Goal: Complete application form: Complete application form

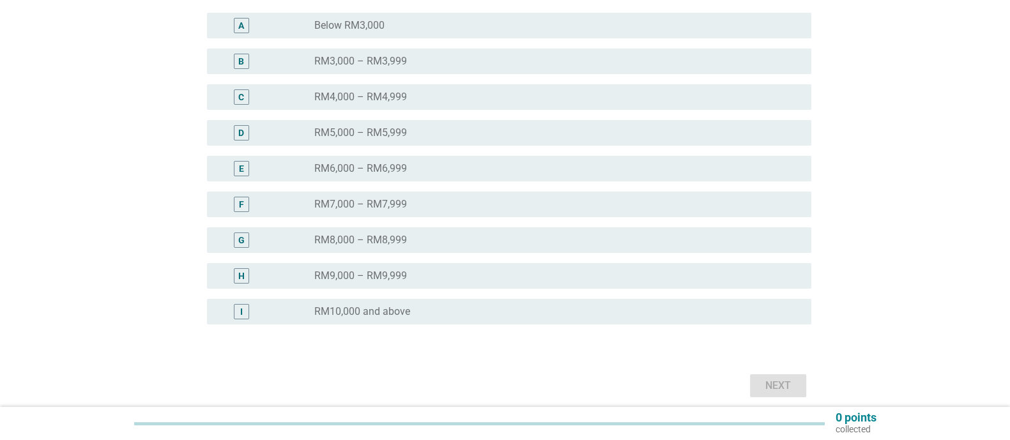
scroll to position [238, 0]
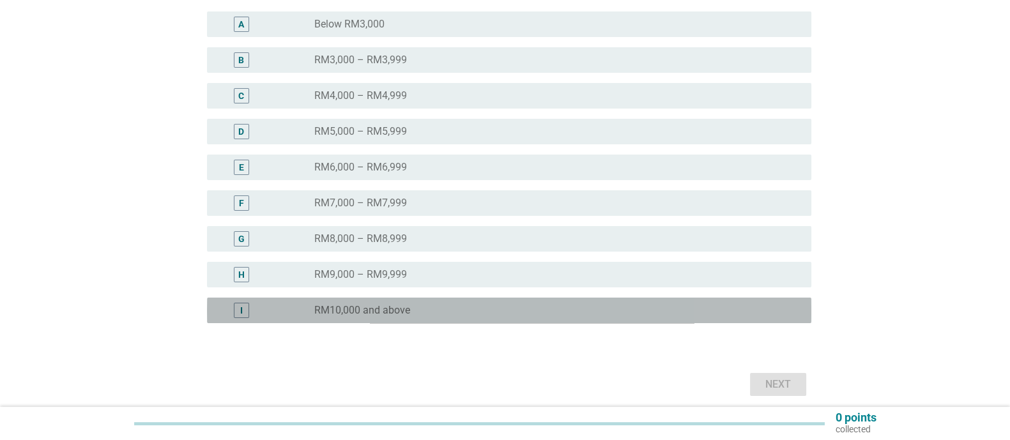
click at [554, 303] on div "radio_button_unchecked RM10,000 and above" at bounding box center [557, 310] width 487 height 15
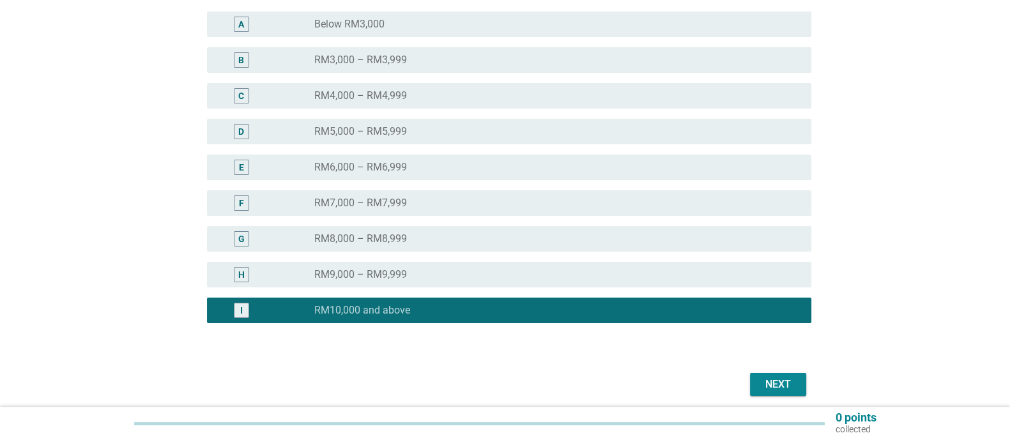
click at [757, 379] on button "Next" at bounding box center [778, 384] width 56 height 23
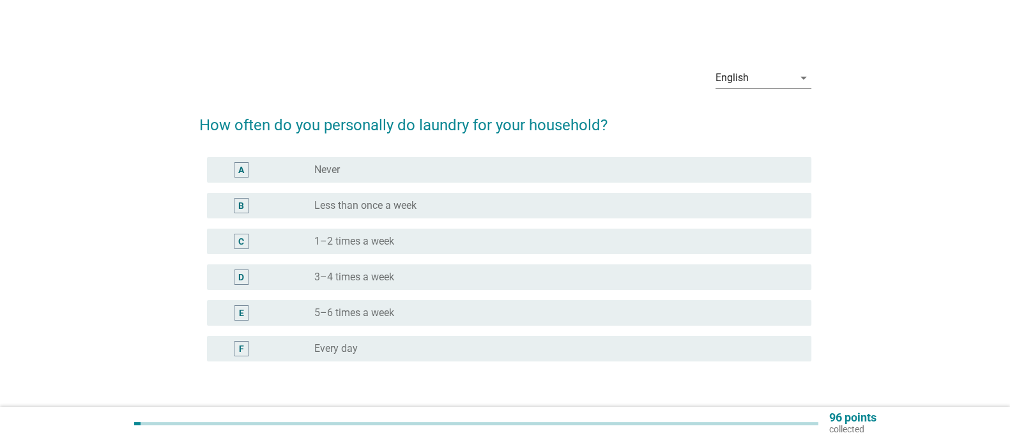
click at [519, 275] on div "radio_button_unchecked 3–4 times a week" at bounding box center [552, 277] width 476 height 13
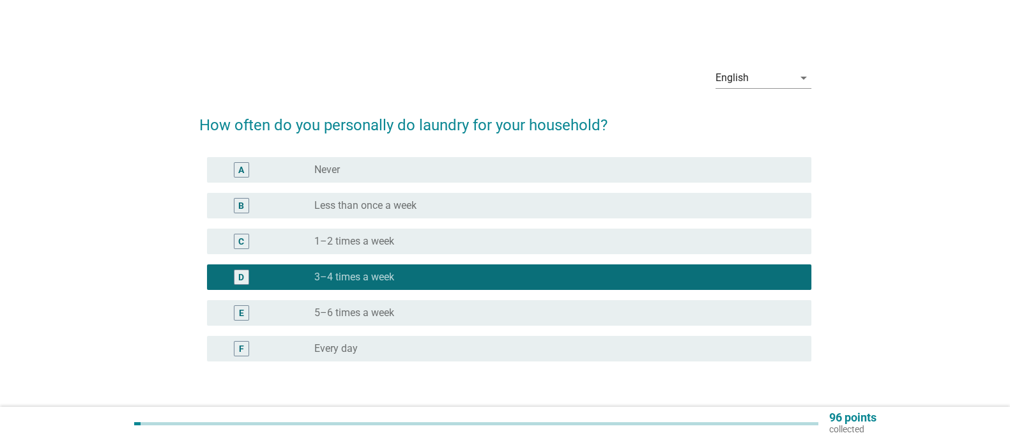
scroll to position [88, 0]
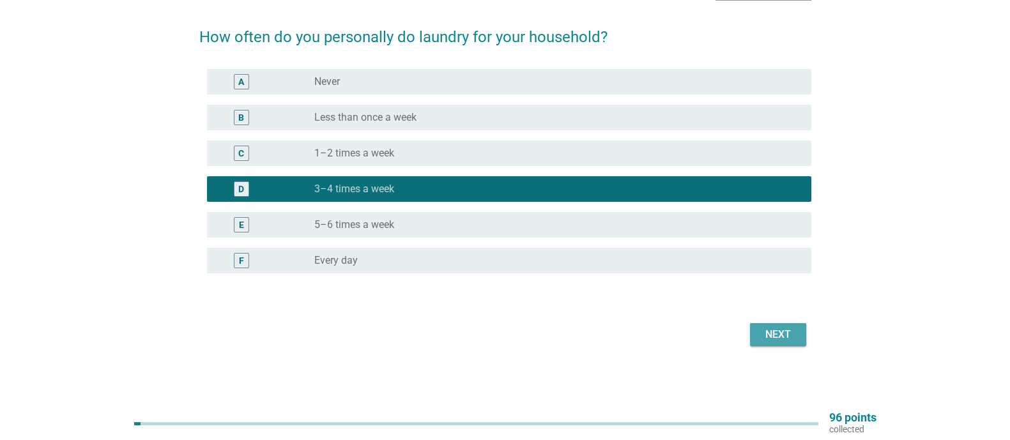
click at [769, 335] on div "Next" at bounding box center [778, 334] width 36 height 15
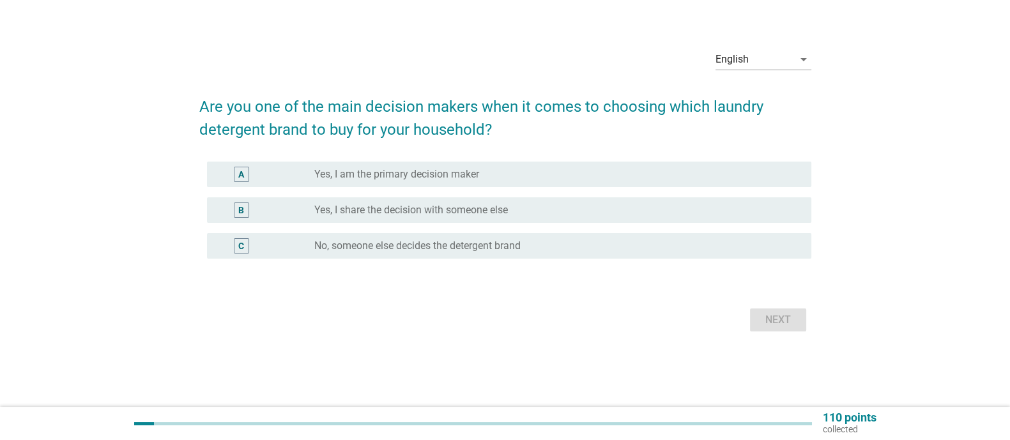
scroll to position [0, 0]
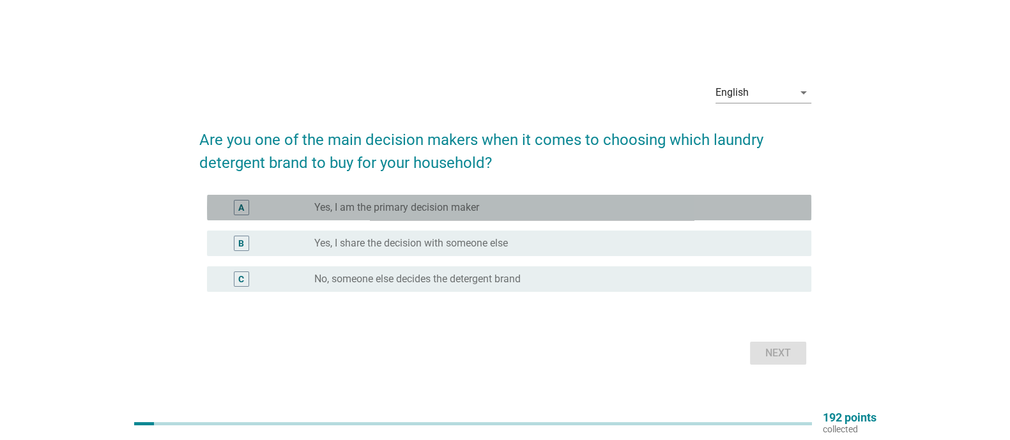
click at [521, 200] on div "radio_button_unchecked Yes, I am the primary decision maker" at bounding box center [557, 207] width 487 height 15
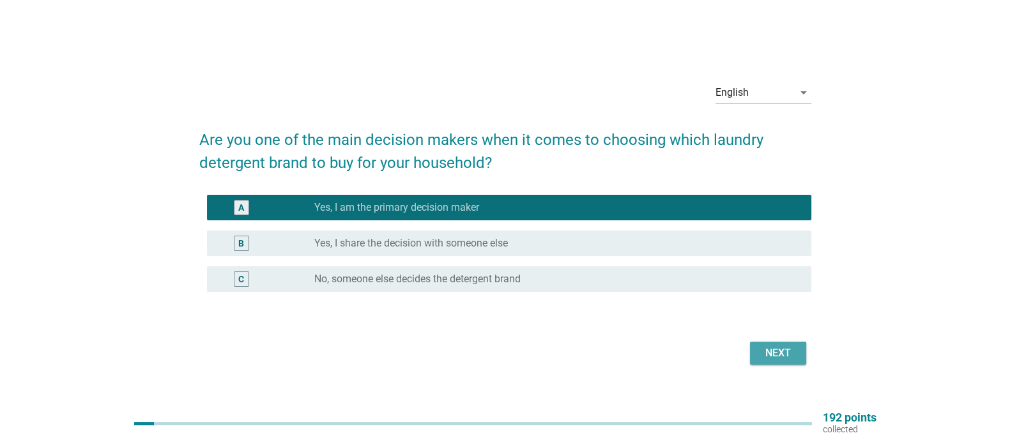
click at [768, 349] on div "Next" at bounding box center [778, 352] width 36 height 15
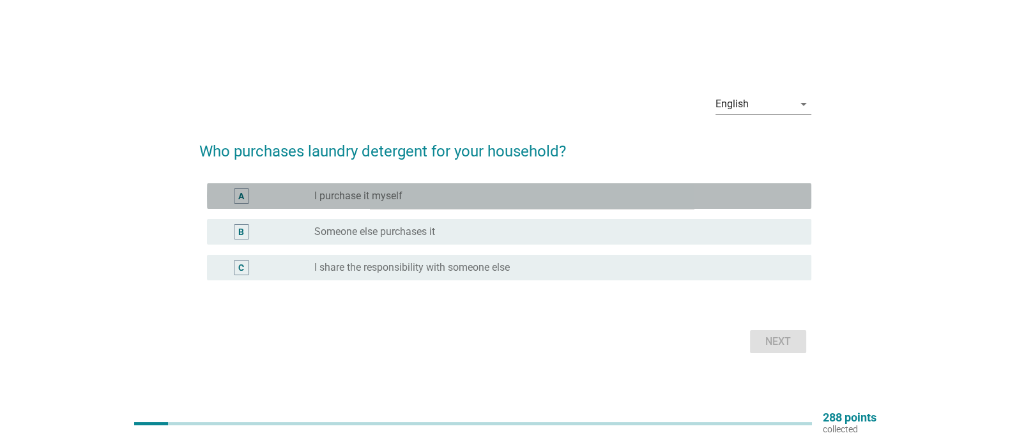
click at [500, 190] on div "radio_button_unchecked I purchase it myself" at bounding box center [552, 196] width 476 height 13
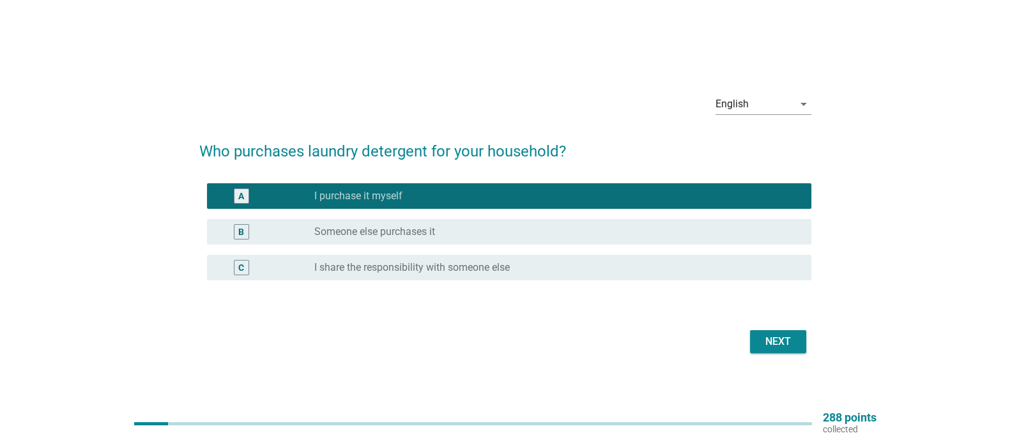
click at [763, 343] on div "Next" at bounding box center [778, 341] width 36 height 15
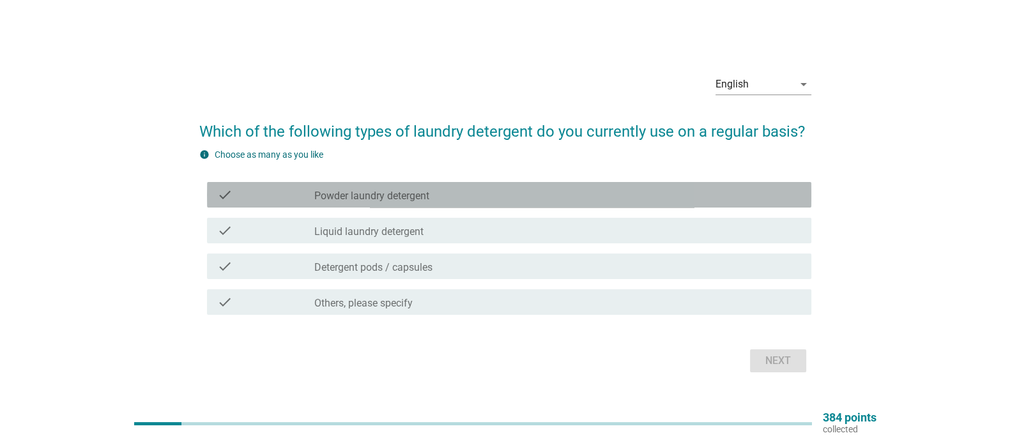
click at [556, 193] on div "check_box_outline_blank Powder laundry detergent" at bounding box center [557, 194] width 487 height 15
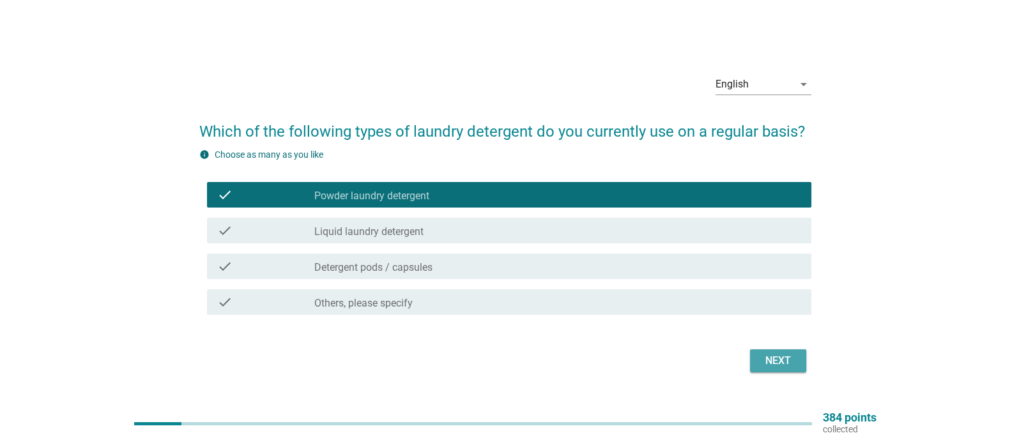
click at [763, 372] on button "Next" at bounding box center [778, 360] width 56 height 23
